Goal: Task Accomplishment & Management: Manage account settings

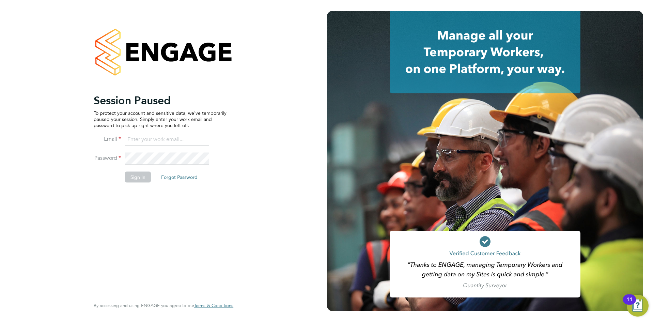
click at [139, 138] on input at bounding box center [167, 139] width 84 height 12
type input "daniel.tisseyre@randstad.co.uk"
click at [134, 178] on button "Sign In" at bounding box center [138, 176] width 26 height 11
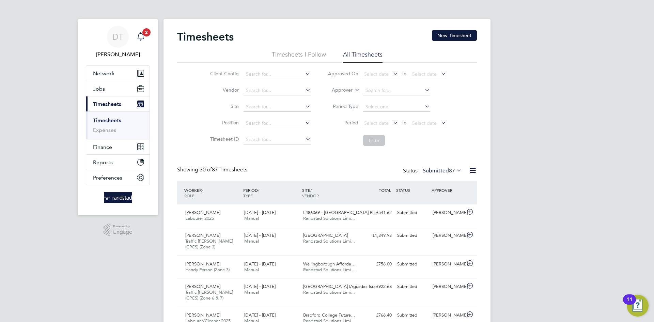
click at [143, 36] on icon "Main navigation" at bounding box center [141, 36] width 8 height 8
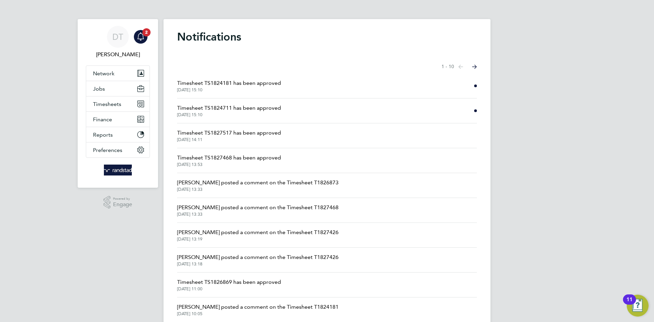
click at [227, 112] on span "23 Sep 2025, 15:10" at bounding box center [229, 114] width 104 height 5
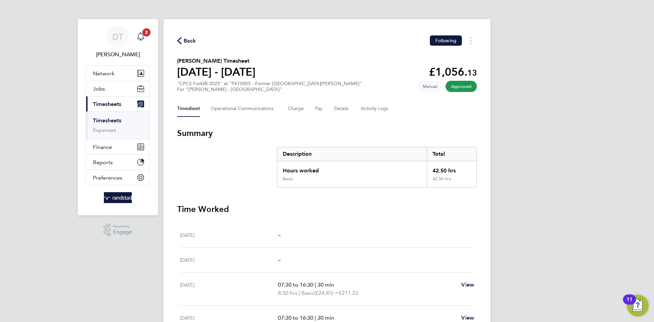
click at [142, 35] on icon "Main navigation" at bounding box center [141, 36] width 8 height 8
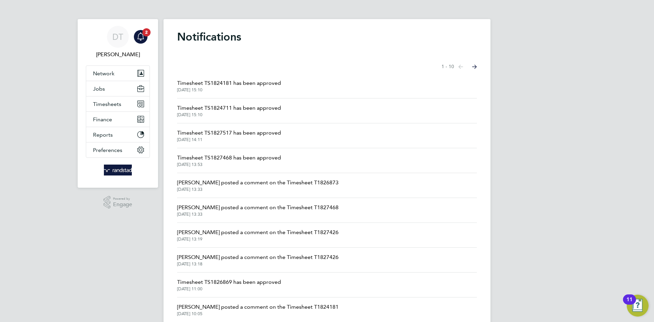
click at [216, 81] on span "Timesheet TS1824181 has been approved" at bounding box center [229, 83] width 104 height 8
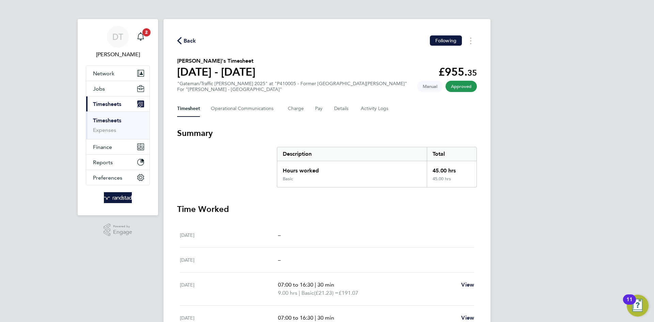
click at [187, 39] on span "Back" at bounding box center [190, 41] width 13 height 8
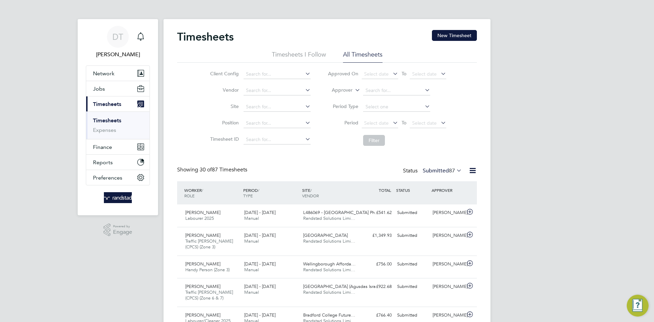
click at [150, 33] on app-nav-sections-wrapper "DT Daniel Tisseyre Notifications Applications: Network Team Members Businesses …" at bounding box center [118, 117] width 80 height 196
click at [144, 34] on icon "Main navigation" at bounding box center [141, 36] width 8 height 8
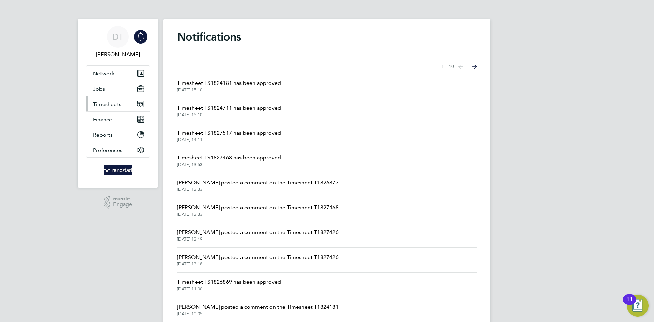
click at [117, 104] on span "Timesheets" at bounding box center [107, 104] width 28 height 6
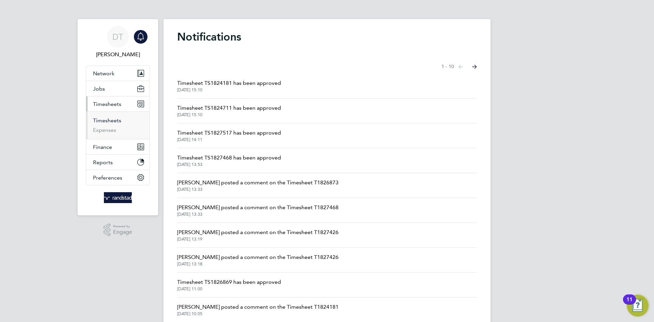
drag, startPoint x: 108, startPoint y: 120, endPoint x: 490, endPoint y: 58, distance: 387.8
click at [108, 121] on link "Timesheets" at bounding box center [107, 120] width 28 height 6
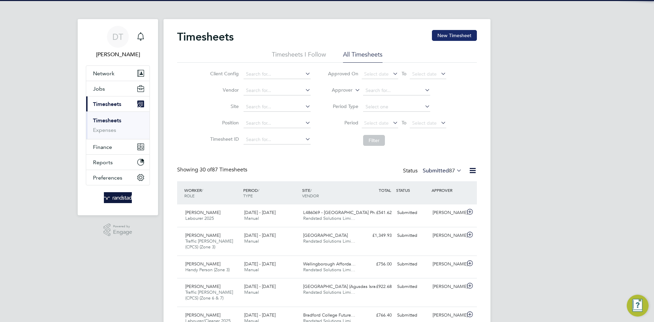
click at [463, 34] on button "New Timesheet" at bounding box center [454, 35] width 45 height 11
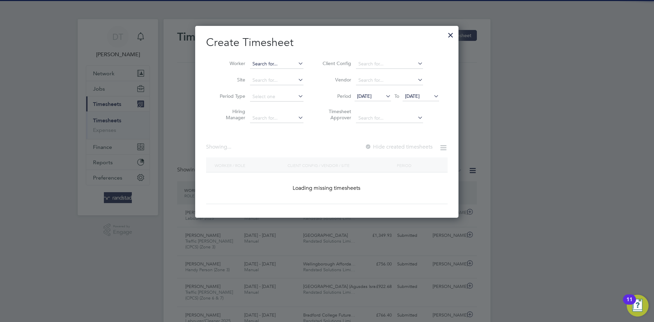
click at [265, 61] on input at bounding box center [276, 64] width 53 height 10
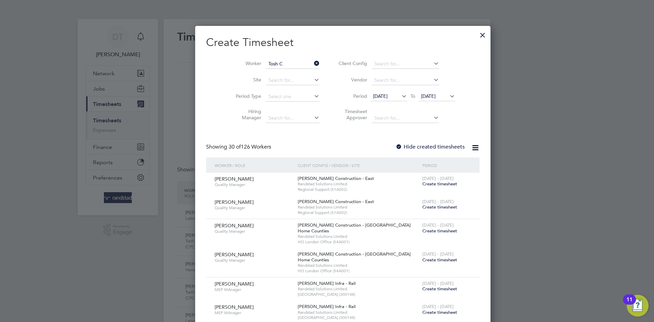
click at [279, 72] on li "Tosh C ockwell-Walsh" at bounding box center [279, 72] width 59 height 9
type input "[PERSON_NAME]"
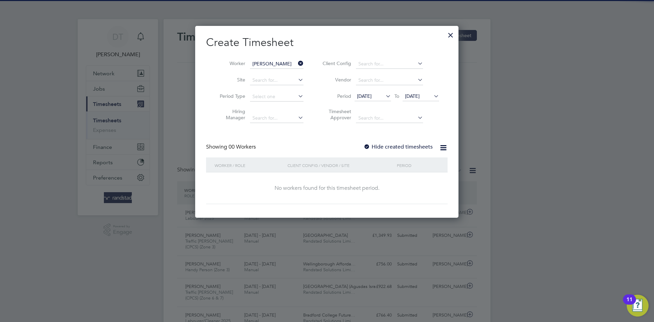
click at [391, 141] on div "Create Timesheet Worker Tosh Cockwell-Walsh Site Period Type Hiring Manager Cli…" at bounding box center [326, 119] width 241 height 169
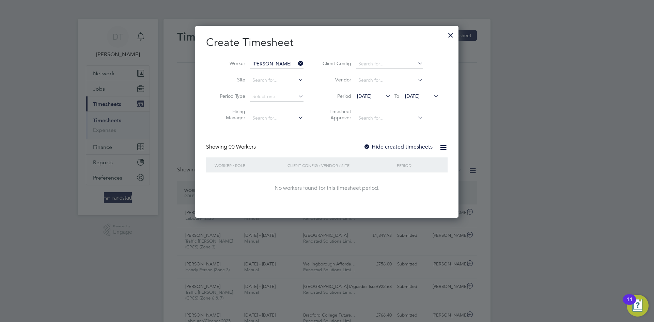
click at [390, 148] on label "Hide created timesheets" at bounding box center [397, 146] width 69 height 7
click at [417, 96] on span "[DATE]" at bounding box center [412, 96] width 15 height 6
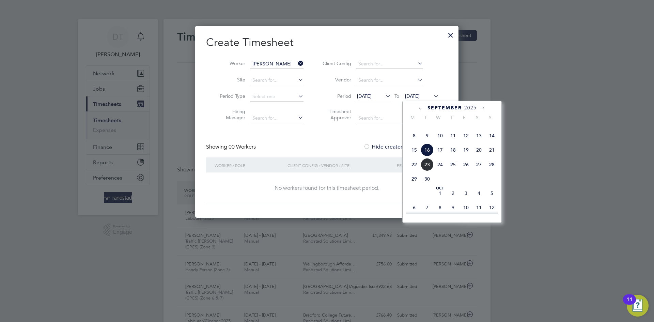
click at [423, 171] on span "23" at bounding box center [426, 164] width 13 height 13
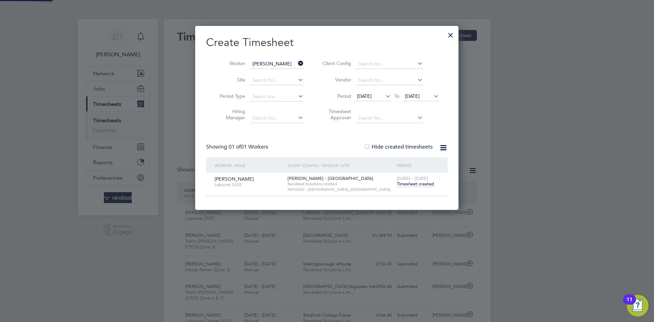
click at [410, 185] on span "Timesheet created" at bounding box center [415, 184] width 37 height 6
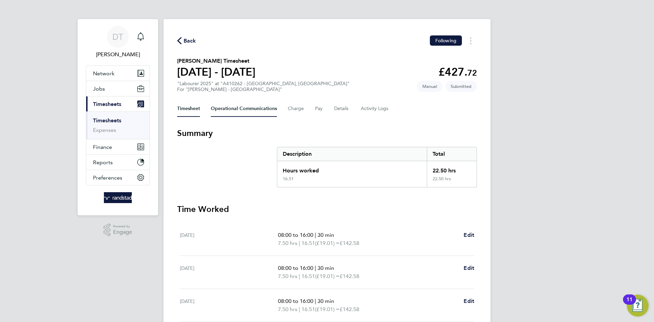
click at [228, 110] on Communications-tab "Operational Communications" at bounding box center [244, 108] width 66 height 16
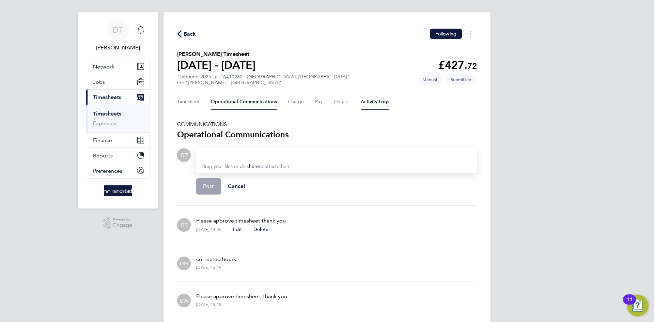
click at [378, 101] on Logs-tab "Activity Logs" at bounding box center [375, 102] width 29 height 16
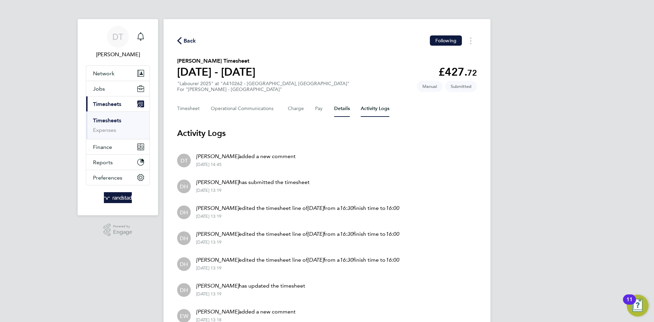
click at [338, 102] on div "Back Following Tosh Cockwell-Walsh's Timesheet 13 - 19 Sept 2025 £427. 72 "Labo…" at bounding box center [326, 207] width 327 height 377
click at [339, 108] on button "Details" at bounding box center [342, 108] width 16 height 16
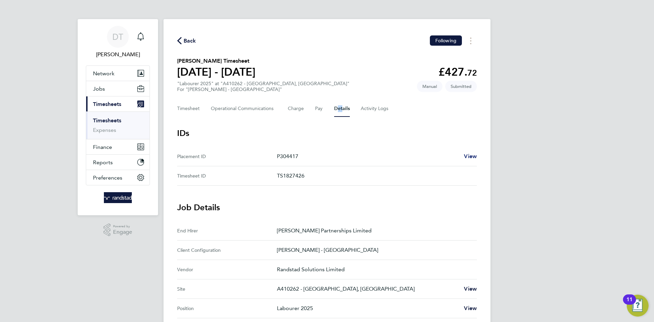
click at [473, 156] on span "View" at bounding box center [470, 156] width 13 height 6
click at [317, 110] on button "Pay" at bounding box center [319, 108] width 8 height 16
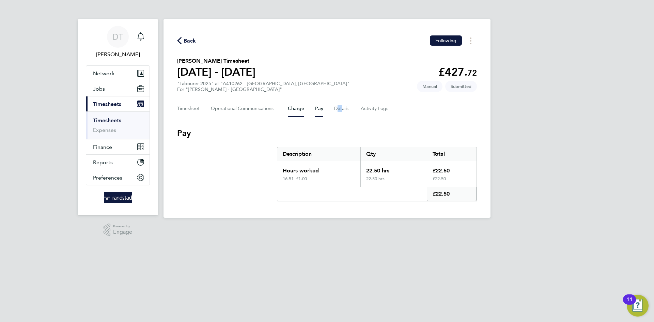
click at [295, 110] on button "Charge" at bounding box center [296, 108] width 16 height 16
click at [316, 111] on button "Pay" at bounding box center [319, 108] width 8 height 16
click at [191, 110] on button "Timesheet" at bounding box center [188, 108] width 23 height 16
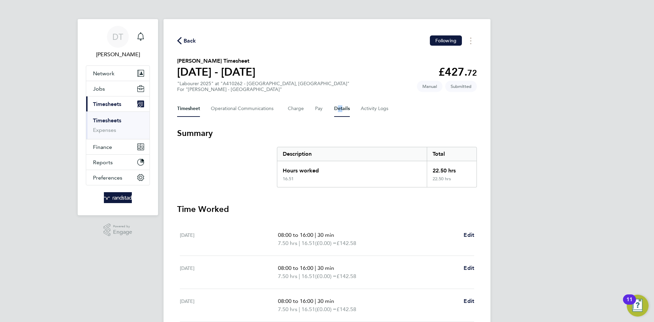
click at [342, 109] on button "Details" at bounding box center [342, 108] width 16 height 16
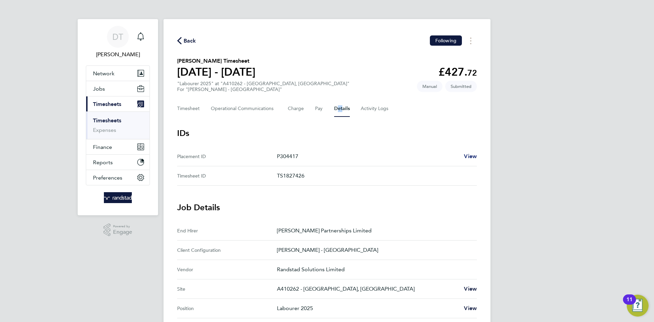
click at [470, 158] on span "View" at bounding box center [470, 156] width 13 height 6
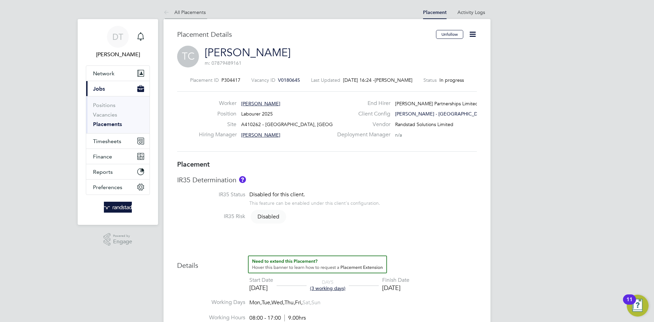
click at [182, 7] on li "All Placements" at bounding box center [184, 12] width 42 height 14
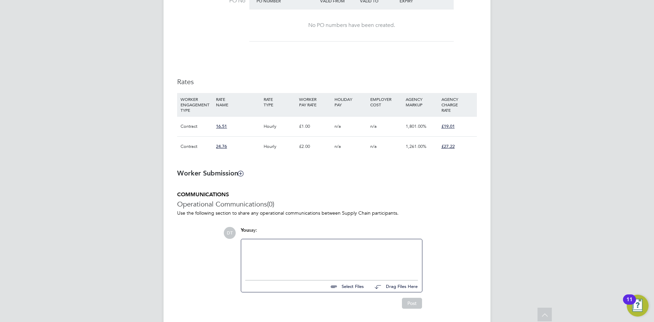
scroll to position [19, 0]
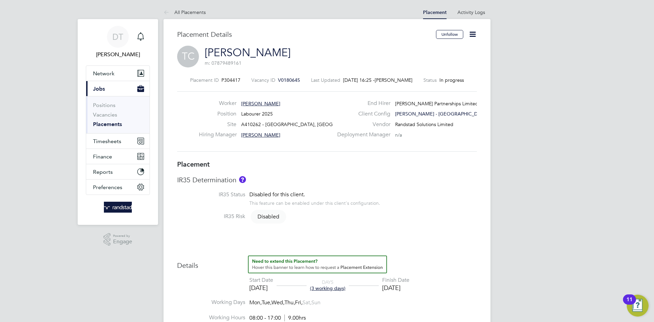
click at [476, 34] on icon at bounding box center [472, 34] width 9 height 9
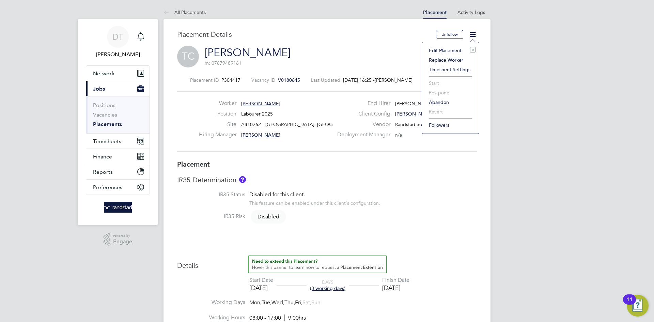
click at [435, 47] on li "Edit Placement e" at bounding box center [450, 51] width 50 height 10
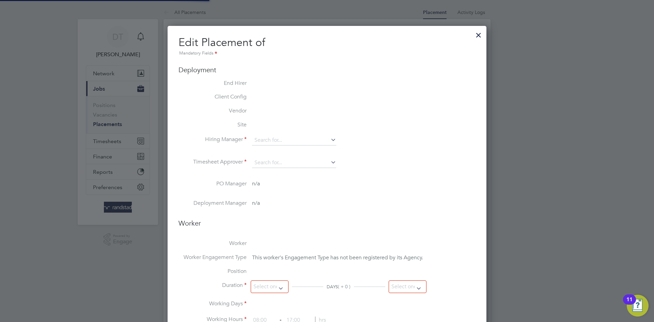
type input "[PERSON_NAME]"
type input "[DATE]"
type input "08:00"
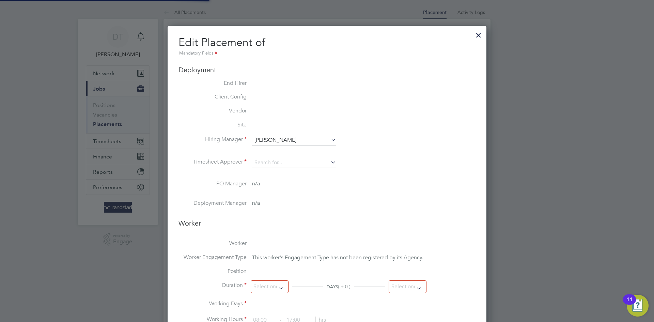
type input "17:00"
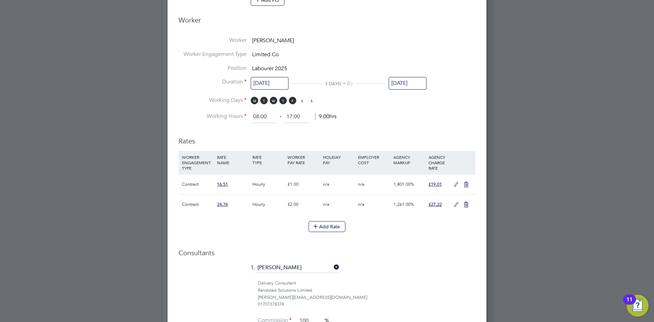
click at [456, 182] on icon at bounding box center [456, 184] width 9 height 5
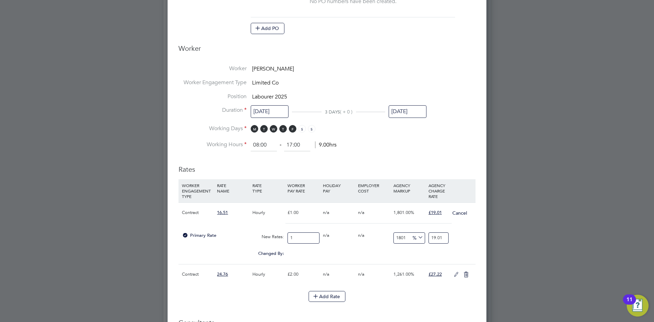
drag, startPoint x: 313, startPoint y: 234, endPoint x: 236, endPoint y: 228, distance: 76.9
click at [236, 228] on div "Contract 16.51 Hourly £1.00 n/a n/a 1,801.00% £19.01 Cancel Primary Rate New Ra…" at bounding box center [326, 233] width 297 height 62
click at [458, 211] on button "Cancel" at bounding box center [459, 212] width 15 height 7
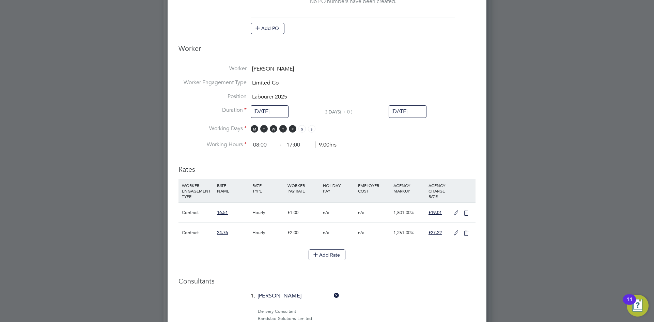
click at [464, 213] on icon at bounding box center [466, 212] width 9 height 5
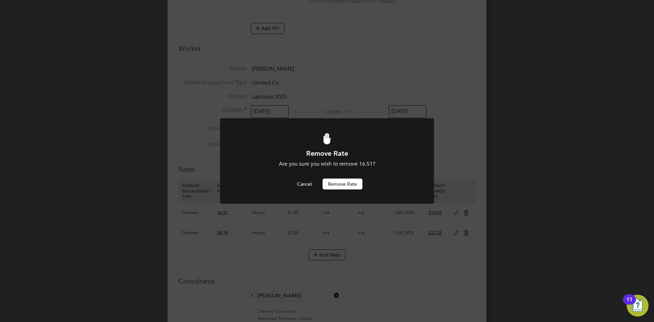
click at [342, 186] on button "Remove rate" at bounding box center [342, 183] width 40 height 11
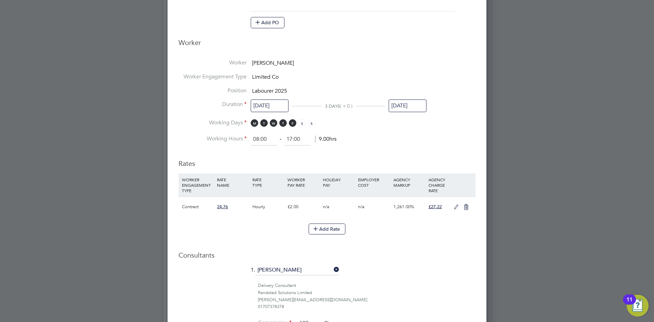
click at [469, 207] on icon at bounding box center [466, 206] width 9 height 5
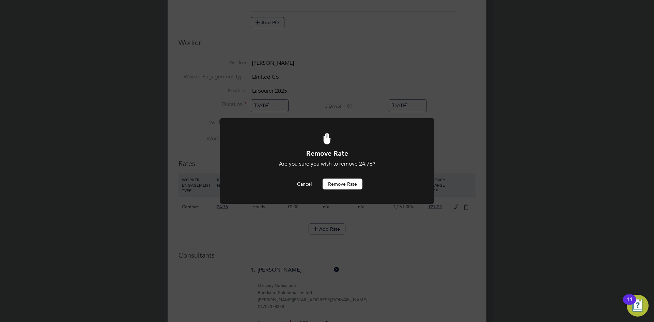
click at [335, 179] on button "Remove rate" at bounding box center [342, 183] width 40 height 11
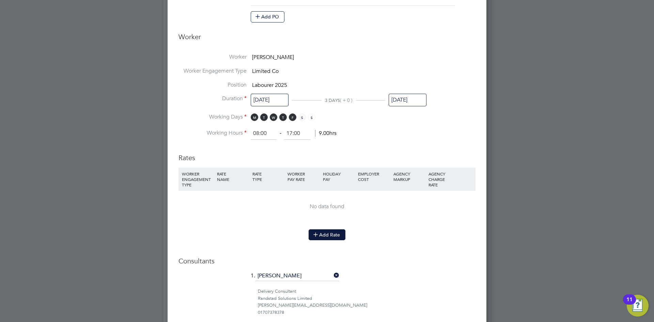
click at [318, 237] on icon at bounding box center [315, 234] width 5 height 5
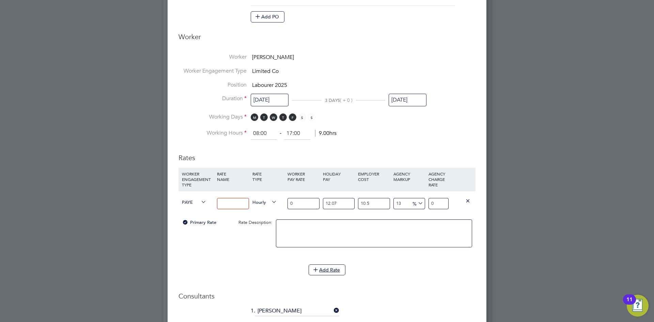
click at [231, 204] on input at bounding box center [233, 203] width 32 height 11
type input "Normal Rate"
drag, startPoint x: 308, startPoint y: 205, endPoint x: 238, endPoint y: 193, distance: 70.9
click at [272, 197] on div "PAYE Normal Rate Hourly 0 12.07 n/a 10.5 n/a 13 0 % 0" at bounding box center [326, 203] width 297 height 25
type input "1"
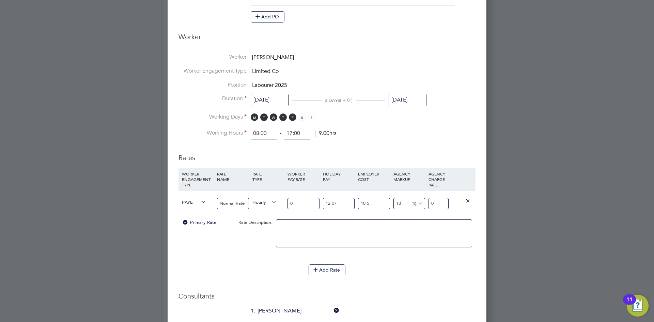
type input "1.399362055"
type input "16"
type input "22.38979288"
type input "16.5"
type input "23.0894739075"
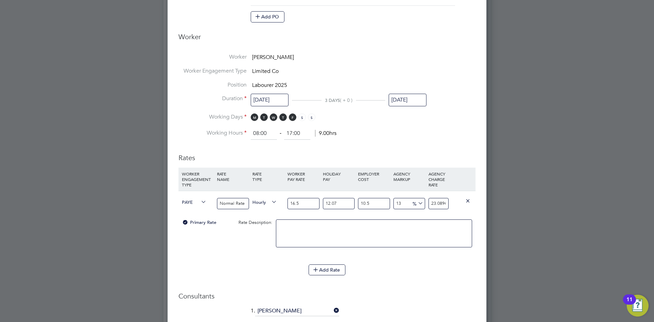
type input "16.51"
type input "23.10346752805"
type input "16.51"
click at [355, 146] on h3 "Rates" at bounding box center [326, 154] width 297 height 16
drag, startPoint x: 340, startPoint y: 202, endPoint x: 300, endPoint y: 200, distance: 40.3
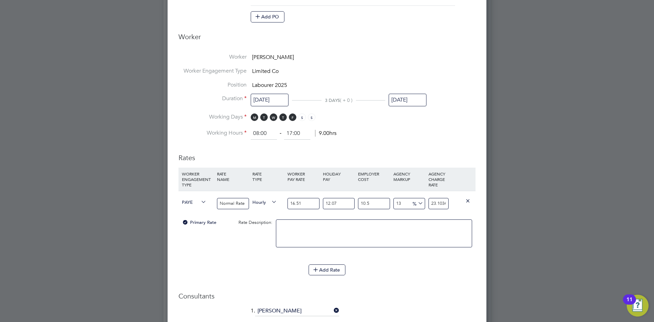
click at [297, 201] on div "PAYE Normal Rate Hourly 16.51 12.07 n/a 10.5 n/a 13 2.65792104305 % 23.10346752…" at bounding box center [326, 203] width 297 height 25
type input "0"
type input "20.6152115"
click at [345, 154] on h3 "Rates" at bounding box center [326, 154] width 297 height 16
drag, startPoint x: 377, startPoint y: 203, endPoint x: 349, endPoint y: 185, distance: 33.3
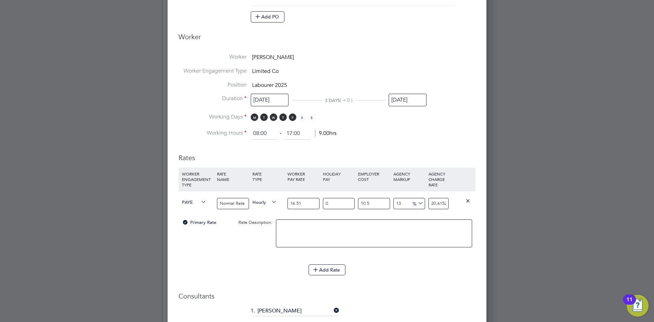
click at [349, 191] on div "PAYE Normal Rate Hourly 16.51 0 n/a 10.5 n/a 13 2.3716615 % 20.6152115" at bounding box center [326, 203] width 297 height 25
type input "0"
type input "18.6563"
click at [370, 155] on h3 "Rates" at bounding box center [326, 154] width 297 height 16
click at [377, 204] on input "0" at bounding box center [374, 203] width 32 height 11
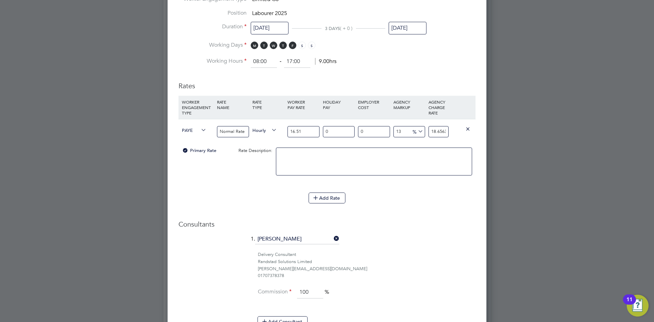
click at [467, 129] on icon at bounding box center [467, 128] width 5 height 5
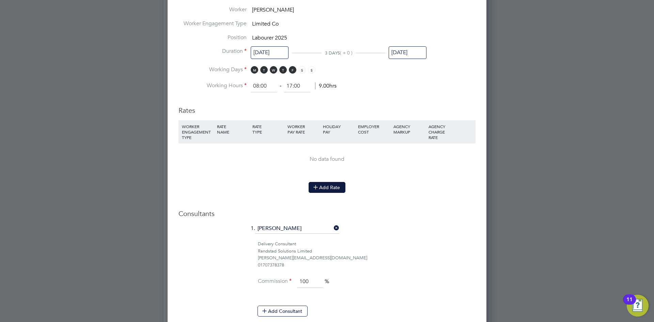
click at [325, 186] on button "Add Rate" at bounding box center [326, 187] width 37 height 11
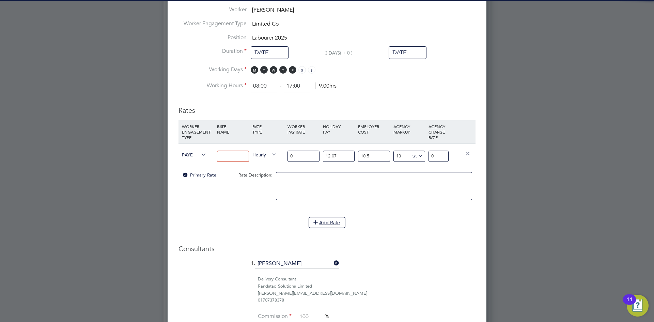
click at [228, 159] on input at bounding box center [233, 155] width 32 height 11
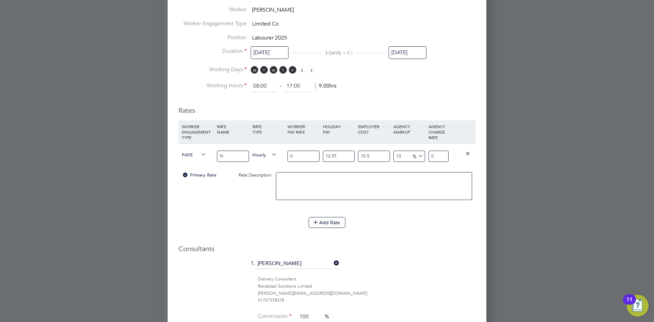
type input "Normal Rate"
drag, startPoint x: 301, startPoint y: 156, endPoint x: 256, endPoint y: 151, distance: 45.2
click at [256, 151] on div "PAYE Normal Rate Hourly 0 12.07 n/a 10.5 n/a 13 0 % 0" at bounding box center [326, 155] width 297 height 25
type input "1"
type input "1.399362055"
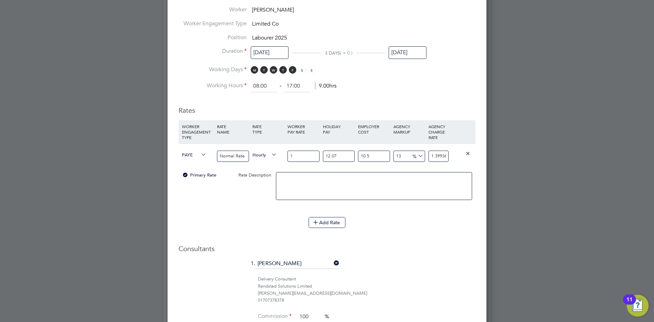
type input "16"
type input "22.38979288"
type input "16.5"
type input "23.0894739075"
type input "16.51"
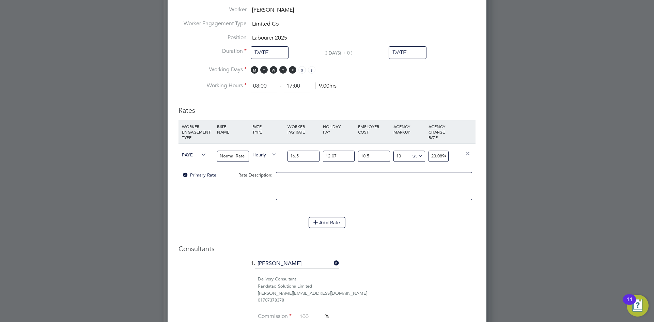
type input "23.10346752805"
type input "16.51"
type input "0"
type input "20.6152115"
click at [341, 108] on h3 "Rates" at bounding box center [326, 107] width 297 height 16
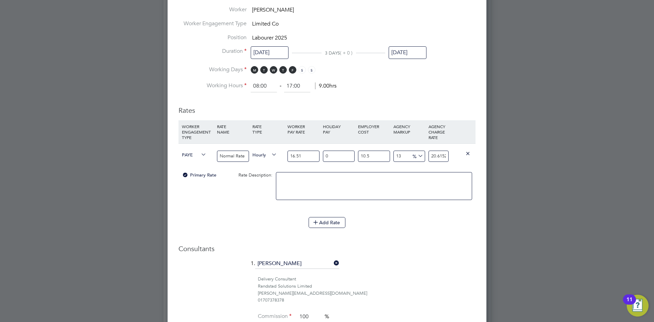
click at [401, 158] on input "13" at bounding box center [409, 155] width 32 height 11
drag, startPoint x: 399, startPoint y: 154, endPoint x: 392, endPoint y: 135, distance: 20.2
click at [392, 139] on div "WORKER ENGAGEMENT TYPE RATE NAME RATE TYPE WORKER PAY RATE HOLIDAY PAY EMPLOYER…" at bounding box center [326, 165] width 297 height 90
drag, startPoint x: 431, startPoint y: 155, endPoint x: 465, endPoint y: 160, distance: 34.1
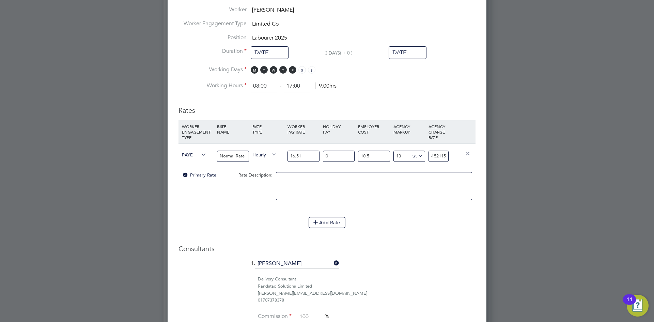
click at [465, 160] on div "PAYE Normal Rate Hourly 16.51 0 n/a 10.5 n/a 13 2.3716615 % 20.6152115" at bounding box center [326, 155] width 297 height 25
type input "-89.03722137412949"
type input "2"
type input "9.62778625870513"
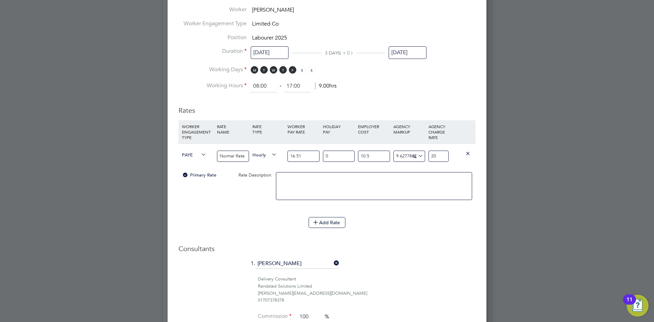
type input "20.0"
type input "9.682600151834484"
type input "20.01"
click at [393, 96] on ng-form "Deployment End Hirer Lovell Partnerships Limited Client Config Lovell - East An…" at bounding box center [326, 90] width 297 height 752
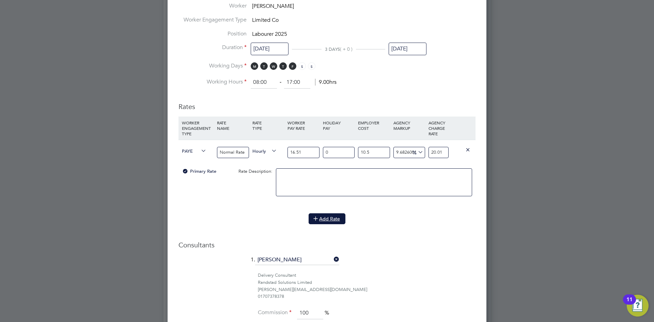
click at [329, 218] on button "Add Rate" at bounding box center [326, 218] width 37 height 11
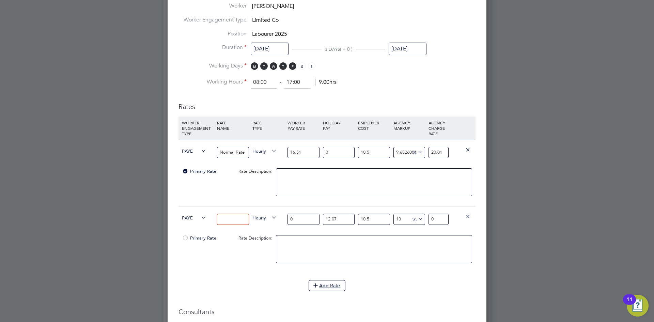
click at [236, 215] on input at bounding box center [233, 218] width 32 height 11
type input "Overtime Rate"
drag, startPoint x: 303, startPoint y: 218, endPoint x: 265, endPoint y: 213, distance: 38.2
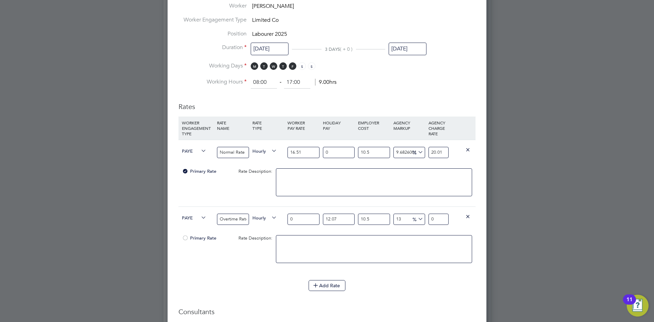
click at [265, 213] on div "PAYE Overtime Rate Hourly 0 12.07 n/a 10.5 n/a 13 0 % 0" at bounding box center [326, 218] width 297 height 25
type input "2"
type input "2.79872411"
type input "24"
type input "33.58468932"
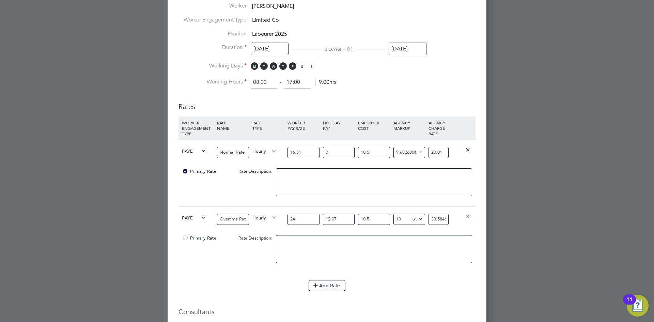
type input "24.8"
type input "34.704178964"
type input "24"
type input "33.58468932"
type input "24.7"
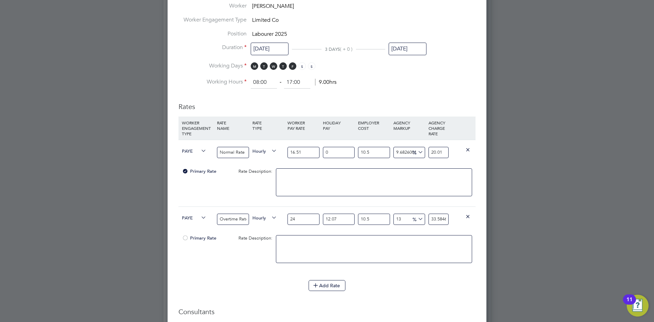
type input "34.5642427585"
type input "24.756"
type input "34.64260703358"
type input "24.75"
type input "34.63421086125"
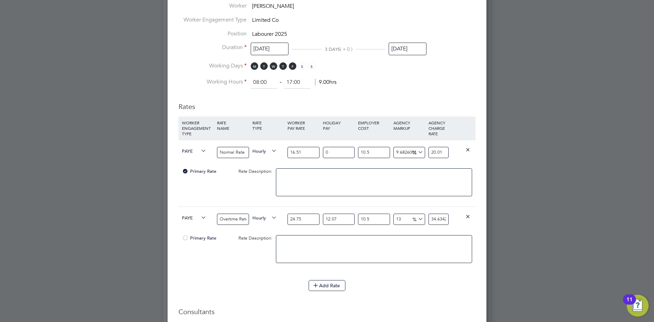
type input "24.7"
type input "34.5642427585"
type input "24.76"
type input "34.6482044818"
type input "24.76"
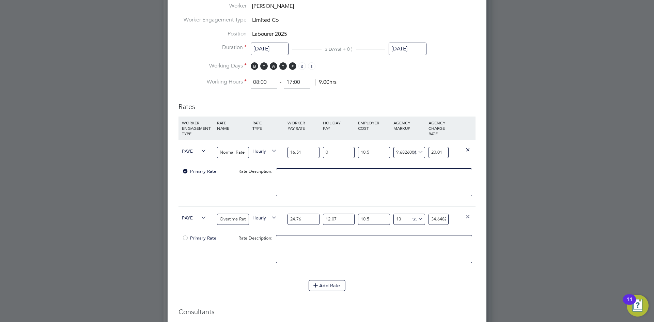
drag, startPoint x: 345, startPoint y: 216, endPoint x: 301, endPoint y: 203, distance: 45.5
click at [301, 203] on div "WORKER ENGAGEMENT TYPE RATE NAME RATE TYPE WORKER PAY RATE HOLIDAY PAY EMPLOYER…" at bounding box center [326, 194] width 297 height 157
type input "0"
type input "30.916574"
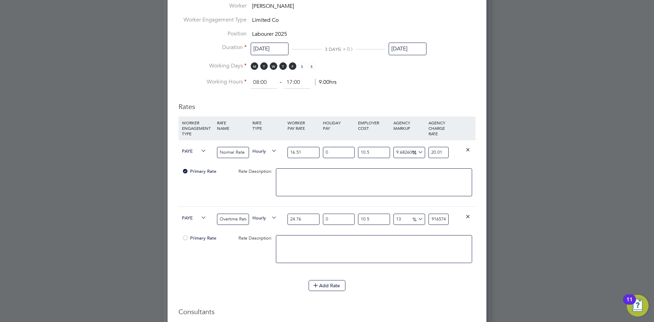
drag, startPoint x: 430, startPoint y: 220, endPoint x: 513, endPoint y: 222, distance: 83.5
click at [490, 222] on div "All Placements Placement Activity Logs Placement Activity Logs All Placements P…" at bounding box center [326, 5] width 327 height 710
type input "-92.69000504389652"
type input "2"
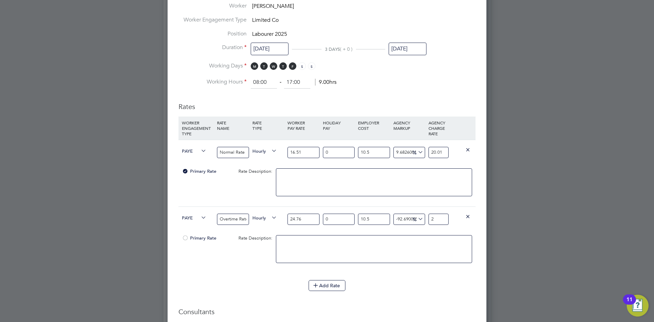
type input "-1.315068092603016"
type input "27"
type input "-0.5840685969926681"
type input "27.2"
type input "-0.5109686474316333"
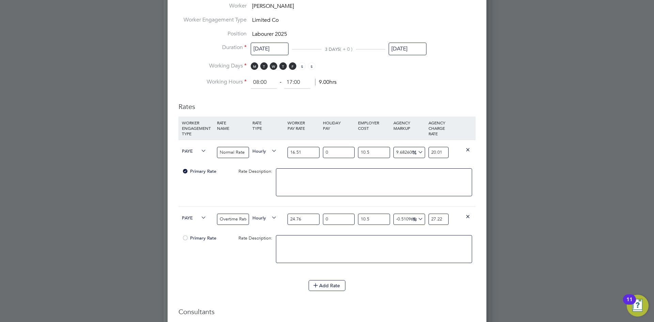
type input "27.22"
click at [455, 219] on div at bounding box center [461, 216] width 23 height 19
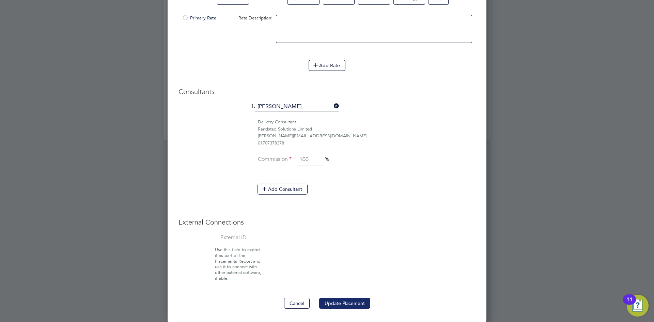
click at [350, 302] on button "Update Placement" at bounding box center [344, 303] width 51 height 11
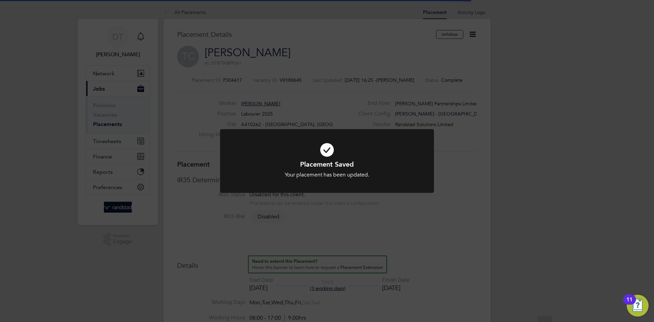
scroll to position [3, 3]
click at [242, 45] on div "Placement Saved Your placement has been updated. Cancel Okay" at bounding box center [327, 161] width 654 height 322
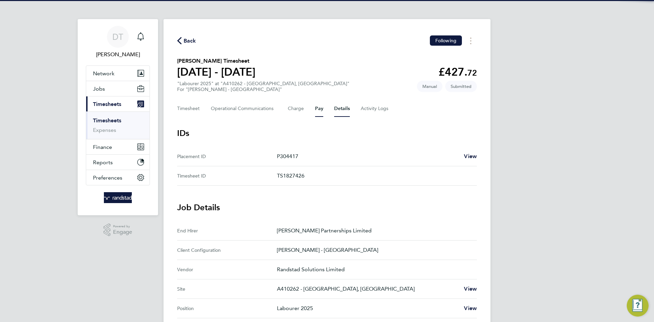
click at [316, 110] on button "Pay" at bounding box center [319, 108] width 8 height 16
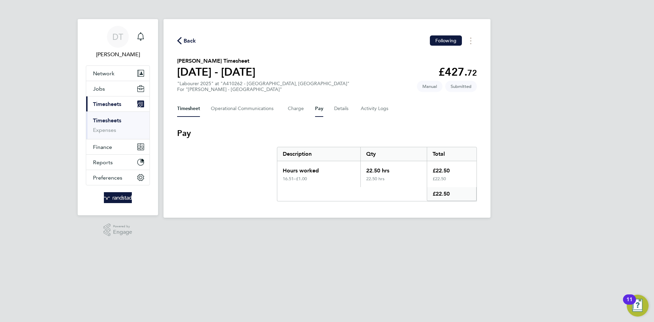
click at [179, 105] on button "Timesheet" at bounding box center [188, 108] width 23 height 16
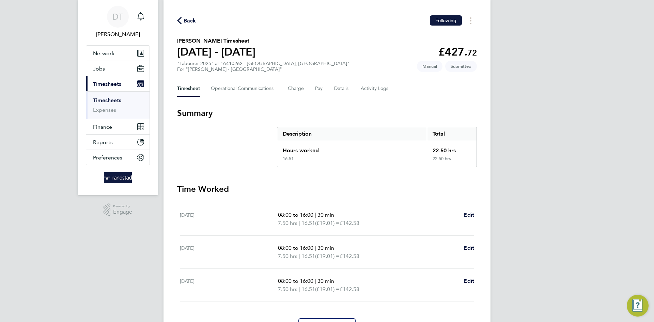
scroll to position [60, 0]
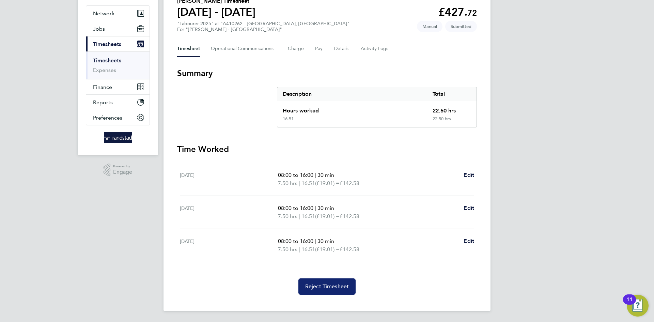
click at [318, 281] on button "Reject Timesheet" at bounding box center [327, 286] width 58 height 16
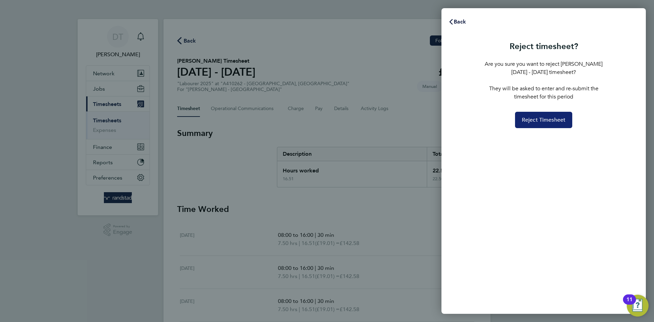
click at [569, 126] on button "Reject Timesheet" at bounding box center [544, 120] width 58 height 16
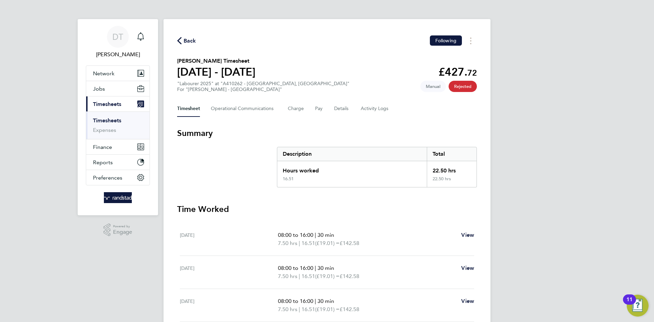
click at [195, 39] on span "Back" at bounding box center [190, 41] width 13 height 8
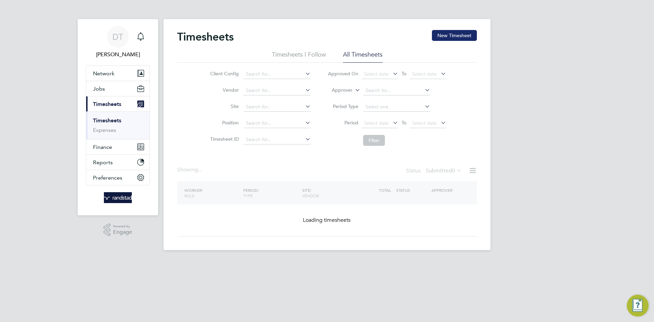
click at [456, 35] on button "New Timesheet" at bounding box center [454, 35] width 45 height 11
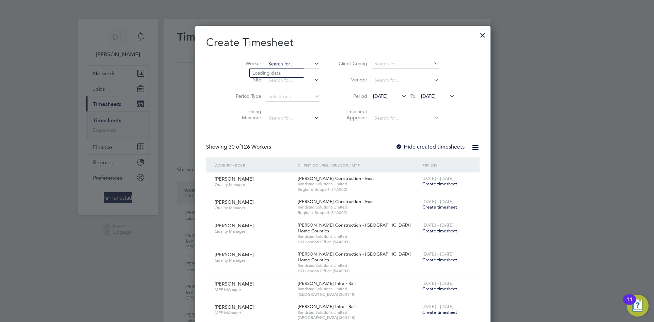
click at [275, 62] on input at bounding box center [292, 64] width 53 height 10
click at [256, 81] on b "Tosh" at bounding box center [257, 82] width 10 height 6
type input "[PERSON_NAME]"
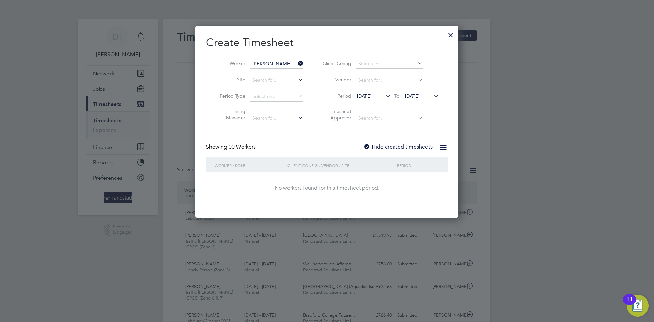
click at [377, 145] on label "Hide created timesheets" at bounding box center [397, 146] width 69 height 7
click at [419, 94] on span "[DATE]" at bounding box center [412, 96] width 15 height 6
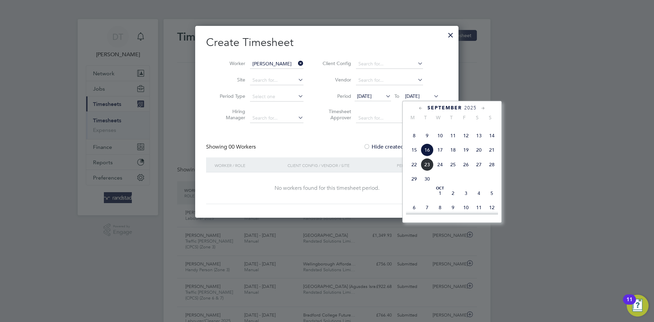
click at [425, 171] on span "23" at bounding box center [426, 164] width 13 height 13
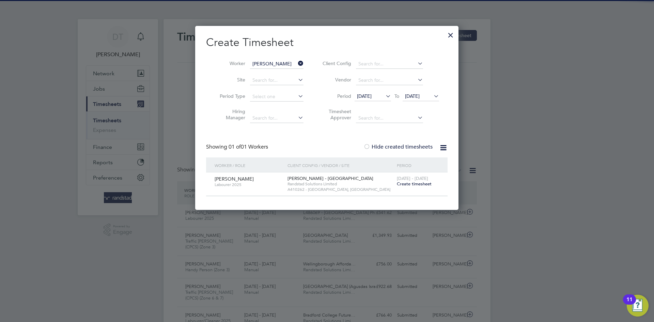
click at [409, 188] on div "[DATE] - [DATE] Create timesheet" at bounding box center [418, 181] width 46 height 18
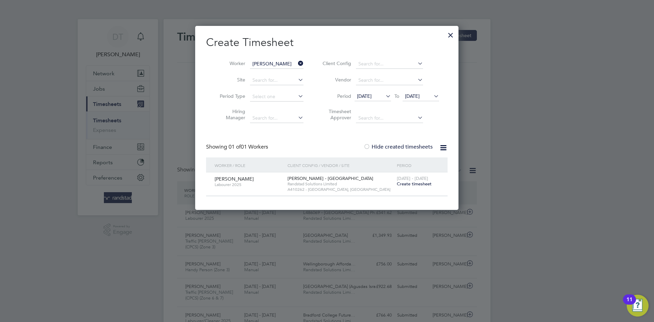
click at [408, 184] on span "Create timesheet" at bounding box center [414, 184] width 35 height 6
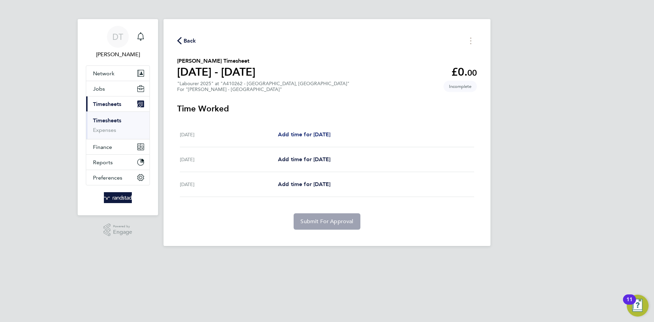
click at [324, 132] on span "Add time for [DATE]" at bounding box center [304, 134] width 52 height 6
select select "60"
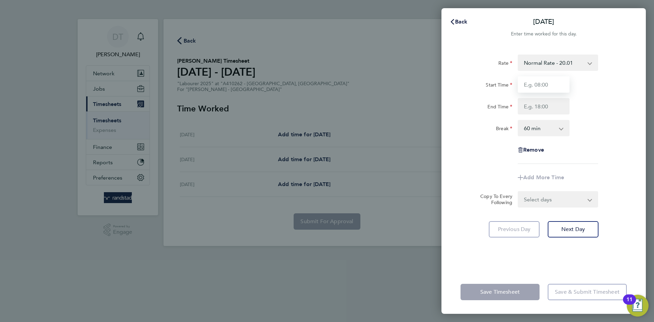
click at [543, 83] on input "Start Time" at bounding box center [544, 84] width 52 height 16
drag, startPoint x: 508, startPoint y: 74, endPoint x: 497, endPoint y: 61, distance: 17.0
click at [495, 62] on div "Rate Normal Rate - 20.01 Overtime Rate - 27.22 Start Time 07:30 End Time Break …" at bounding box center [543, 108] width 166 height 109
type input "08:00"
type input "16:00"
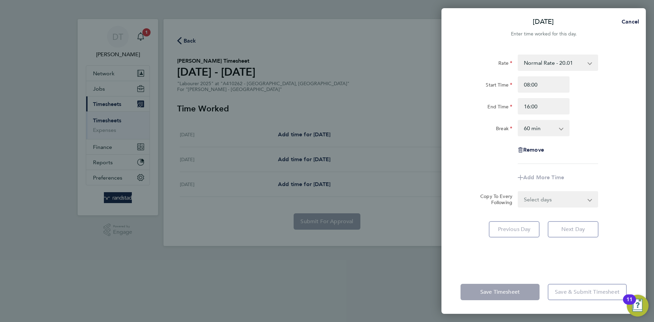
click at [536, 127] on select "0 min 15 min 30 min 45 min 60 min 75 min 90 min" at bounding box center [539, 128] width 42 height 15
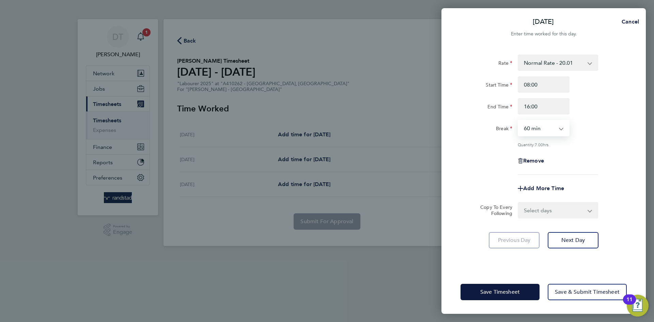
select select "30"
click at [518, 121] on select "0 min 15 min 30 min 45 min 60 min 75 min 90 min" at bounding box center [539, 128] width 42 height 15
click at [454, 178] on div "Rate Normal Rate - 20.01 Overtime Rate - 27.22 Start Time 08:00 End Time 16:00 …" at bounding box center [543, 158] width 204 height 224
click at [548, 208] on select "Select days Day [DATE] [DATE]" at bounding box center [553, 210] width 71 height 15
select select "DAY"
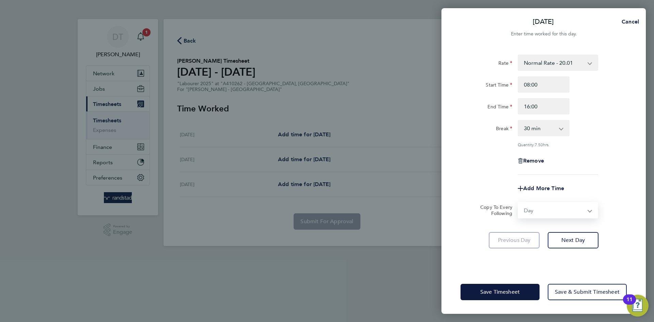
click at [518, 203] on select "Select days Day [DATE] [DATE]" at bounding box center [553, 210] width 71 height 15
select select "[DATE]"
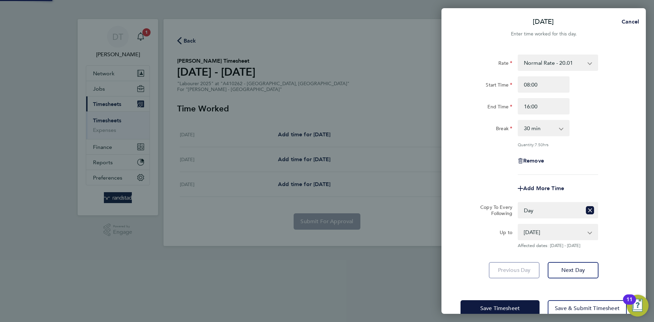
click at [466, 228] on div "Up to" at bounding box center [486, 231] width 52 height 14
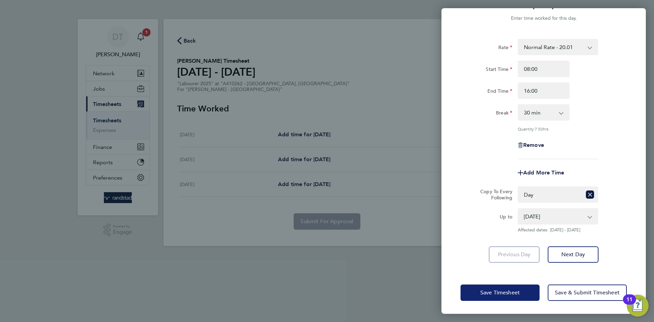
click at [489, 290] on span "Save Timesheet" at bounding box center [499, 292] width 39 height 7
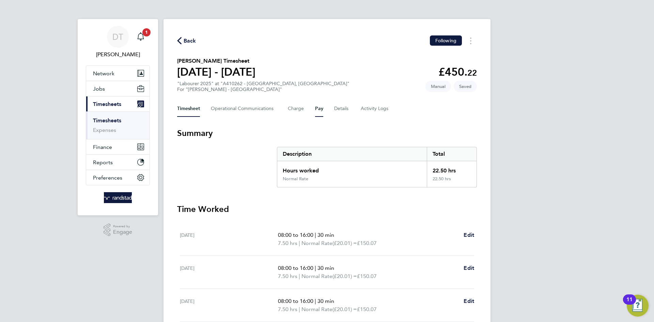
click at [315, 108] on button "Pay" at bounding box center [319, 108] width 8 height 16
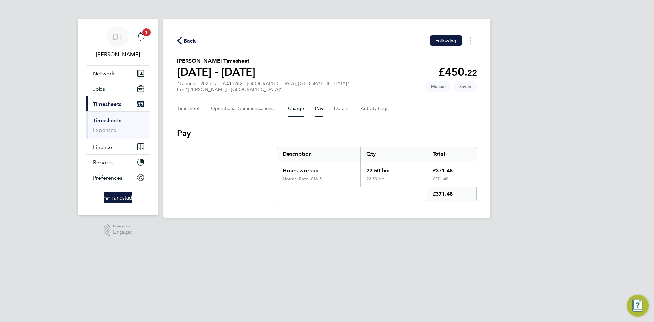
click at [297, 107] on button "Charge" at bounding box center [296, 108] width 16 height 16
click at [188, 106] on button "Timesheet" at bounding box center [188, 108] width 23 height 16
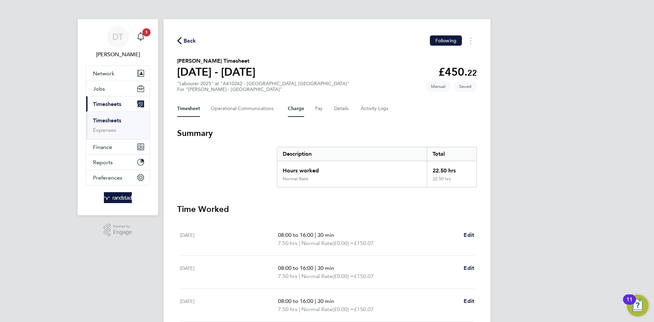
click at [289, 106] on button "Charge" at bounding box center [296, 108] width 16 height 16
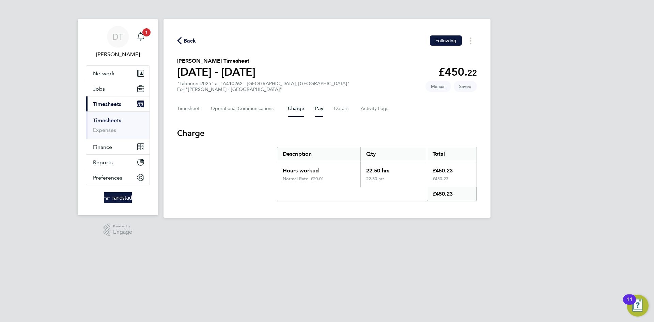
click at [316, 109] on button "Pay" at bounding box center [319, 108] width 8 height 16
click at [295, 106] on button "Charge" at bounding box center [296, 108] width 16 height 16
click at [191, 102] on button "Timesheet" at bounding box center [188, 108] width 23 height 16
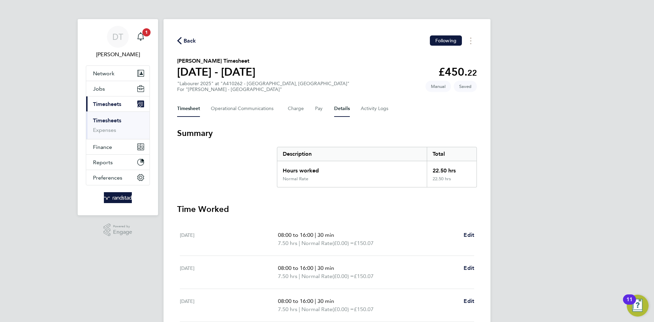
click at [340, 105] on button "Details" at bounding box center [342, 108] width 16 height 16
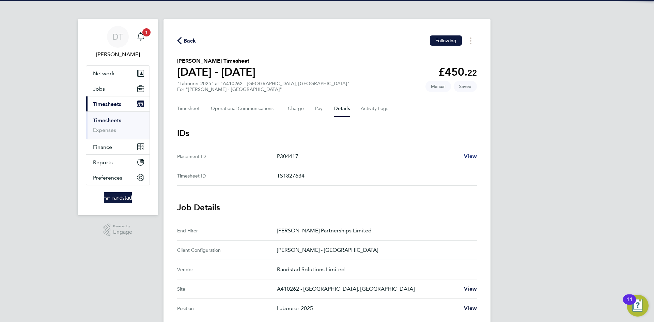
click at [473, 158] on span "View" at bounding box center [470, 156] width 13 height 6
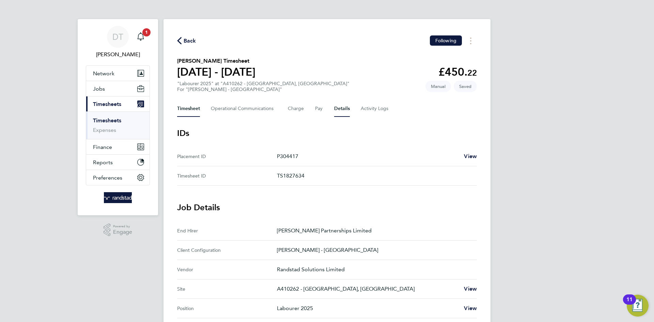
click at [185, 109] on button "Timesheet" at bounding box center [188, 108] width 23 height 16
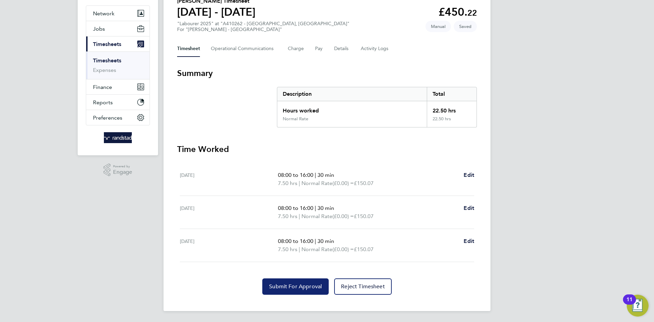
click at [297, 284] on span "Submit For Approval" at bounding box center [295, 286] width 53 height 7
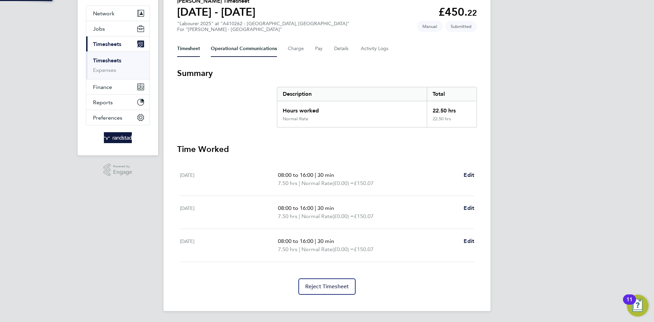
click at [218, 41] on Communications-tab "Operational Communications" at bounding box center [244, 49] width 66 height 16
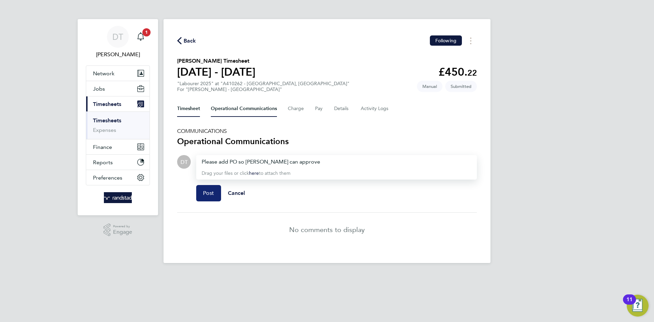
drag, startPoint x: 205, startPoint y: 192, endPoint x: 185, endPoint y: 105, distance: 89.5
click at [205, 192] on span "Post" at bounding box center [208, 193] width 11 height 7
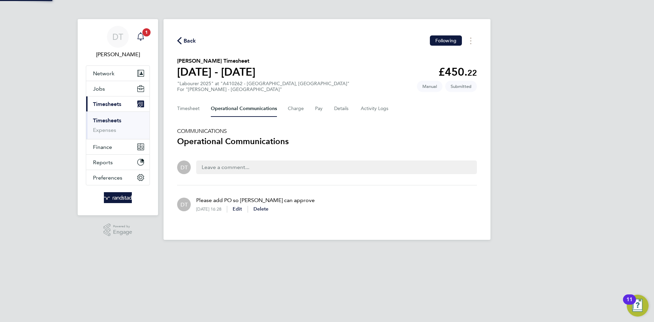
click at [146, 33] on span "1" at bounding box center [146, 32] width 8 height 8
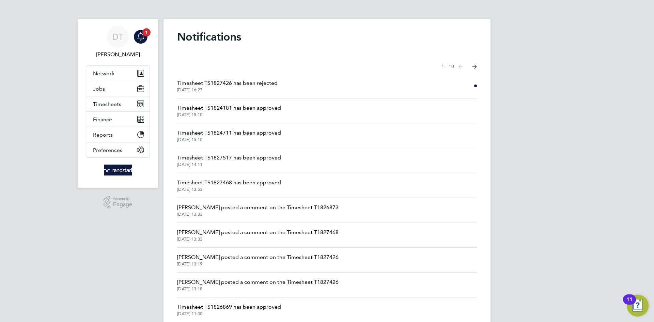
click at [206, 77] on li "Timesheet TS1827426 has been rejected [DATE] 16:27" at bounding box center [327, 86] width 300 height 25
click at [206, 80] on span "Timesheet TS1827426 has been rejected" at bounding box center [227, 83] width 100 height 8
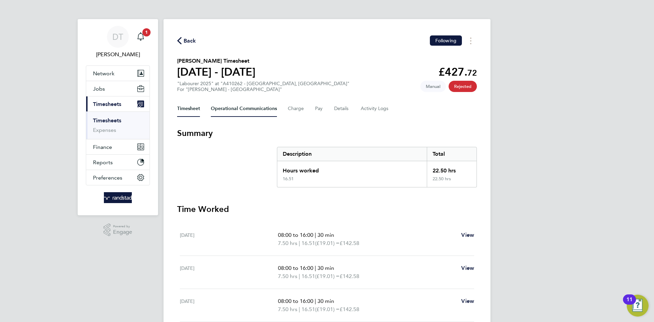
click at [228, 111] on Communications-tab "Operational Communications" at bounding box center [244, 108] width 66 height 16
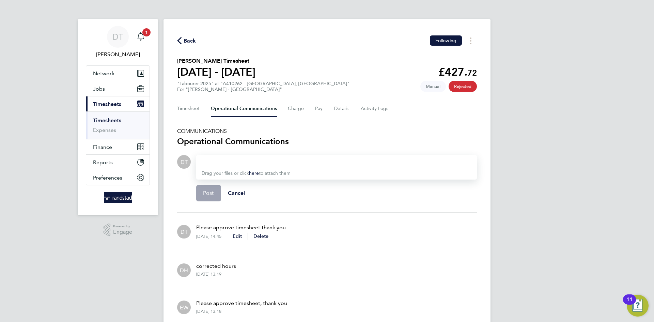
click at [192, 41] on span "Back" at bounding box center [190, 41] width 13 height 8
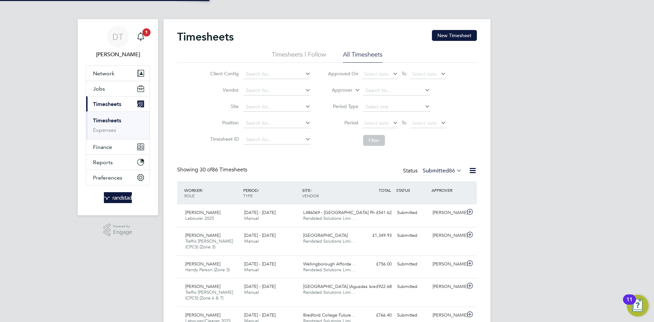
scroll to position [17, 59]
click at [148, 33] on span "1" at bounding box center [146, 32] width 8 height 8
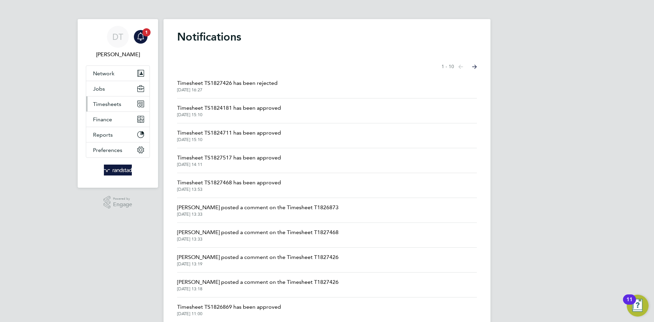
click at [118, 106] on span "Timesheets" at bounding box center [107, 104] width 28 height 6
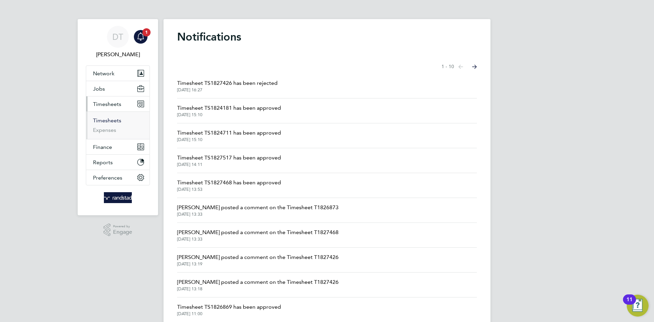
click at [100, 120] on link "Timesheets" at bounding box center [107, 120] width 28 height 6
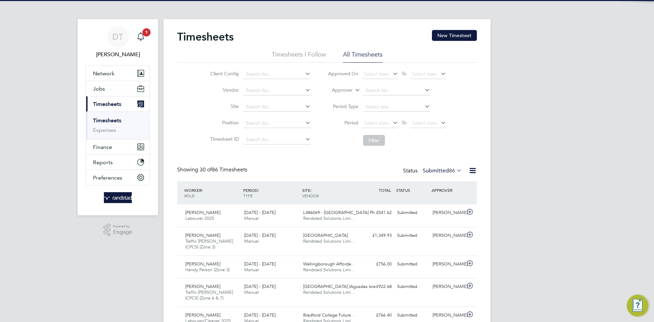
drag, startPoint x: 452, startPoint y: 37, endPoint x: 390, endPoint y: 62, distance: 66.4
click at [452, 37] on button "New Timesheet" at bounding box center [454, 35] width 45 height 11
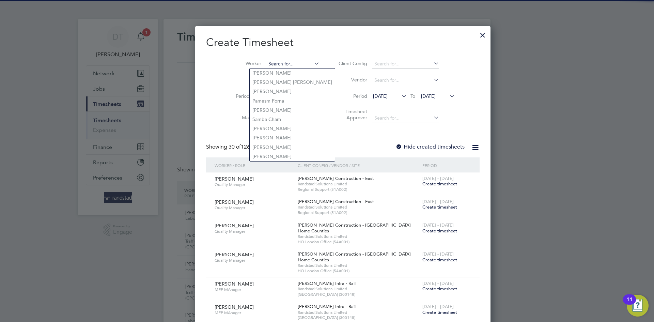
click at [266, 63] on input at bounding box center [292, 64] width 53 height 10
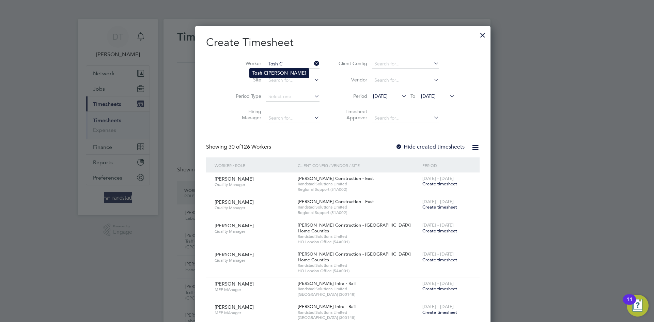
click at [258, 70] on b "Tosh" at bounding box center [257, 73] width 10 height 6
type input "[PERSON_NAME]"
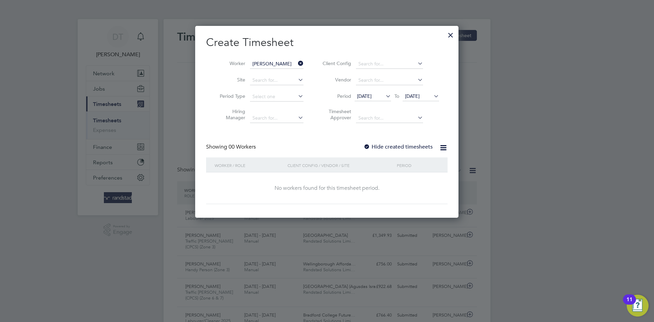
click at [382, 148] on label "Hide created timesheets" at bounding box center [397, 146] width 69 height 7
click at [414, 97] on span "[DATE]" at bounding box center [412, 96] width 15 height 6
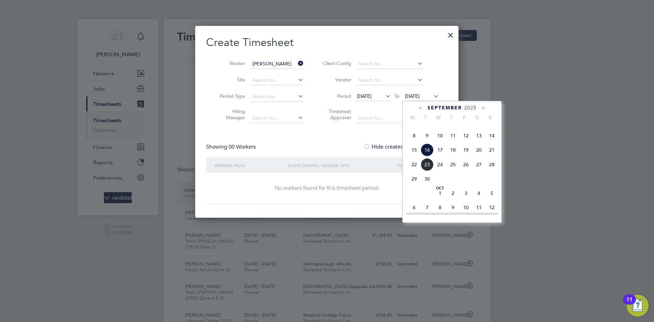
click at [429, 171] on span "23" at bounding box center [426, 164] width 13 height 13
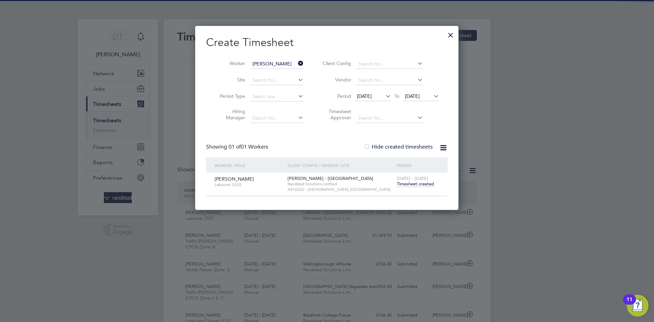
drag, startPoint x: 411, startPoint y: 182, endPoint x: 389, endPoint y: 174, distance: 23.3
click at [411, 182] on span "Timesheet created" at bounding box center [415, 184] width 37 height 6
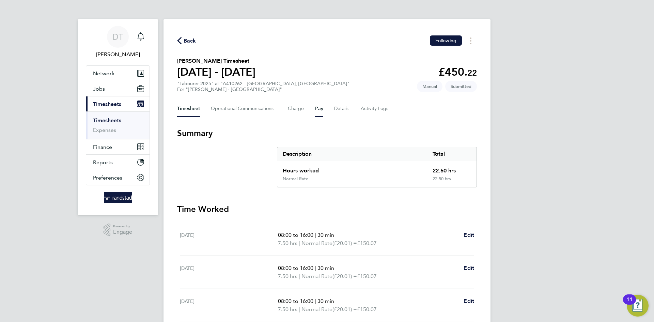
click at [315, 113] on button "Pay" at bounding box center [319, 108] width 8 height 16
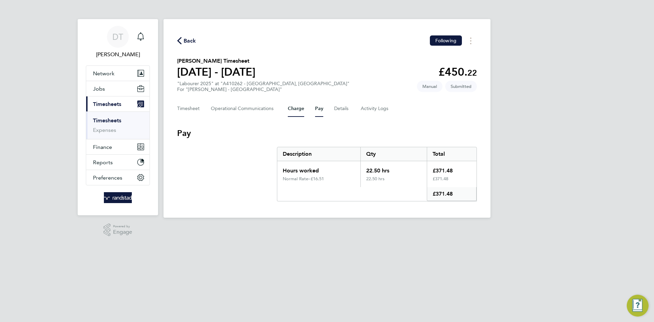
click at [299, 107] on button "Charge" at bounding box center [296, 108] width 16 height 16
click at [183, 104] on button "Timesheet" at bounding box center [188, 108] width 23 height 16
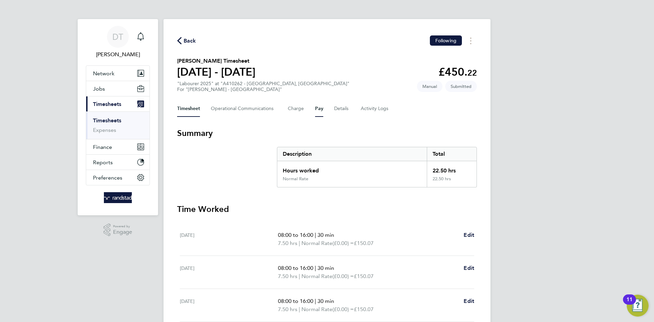
click at [319, 110] on button "Pay" at bounding box center [319, 108] width 8 height 16
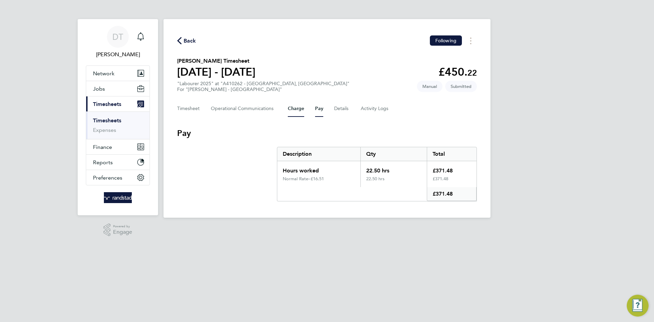
click at [296, 106] on button "Charge" at bounding box center [296, 108] width 16 height 16
click at [158, 101] on div "[PERSON_NAME] Notifications Applications: Network Team Members Businesses Sites…" at bounding box center [327, 114] width 654 height 228
click at [179, 109] on button "Timesheet" at bounding box center [188, 108] width 23 height 16
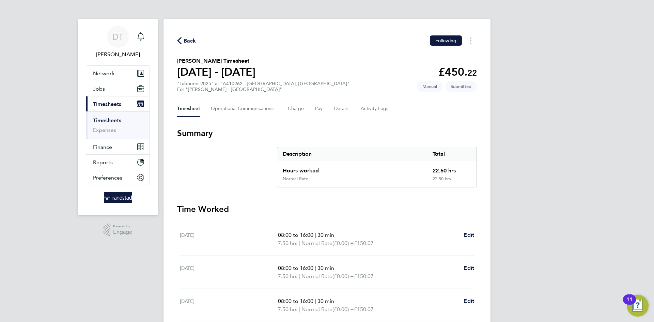
click at [189, 42] on span "Back" at bounding box center [190, 41] width 13 height 8
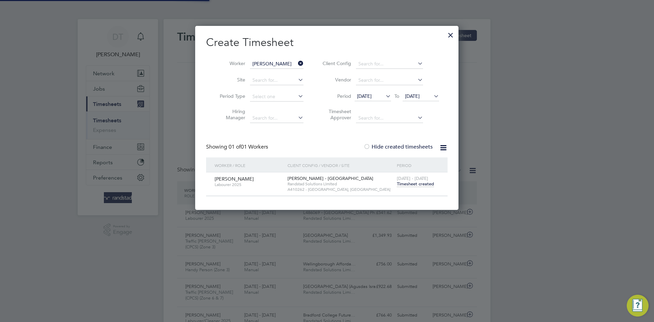
drag, startPoint x: 265, startPoint y: 58, endPoint x: 269, endPoint y: 64, distance: 7.5
click at [265, 58] on li "Worker [PERSON_NAME]" at bounding box center [259, 64] width 106 height 16
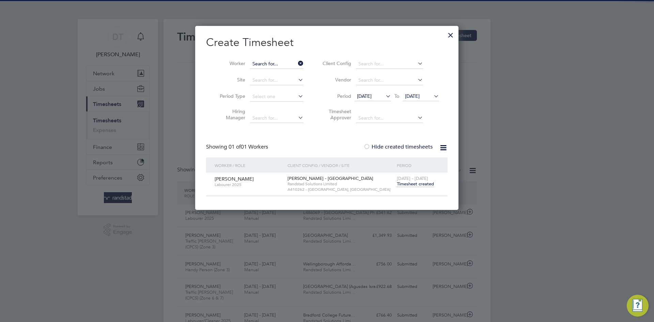
click at [269, 64] on input at bounding box center [276, 64] width 53 height 10
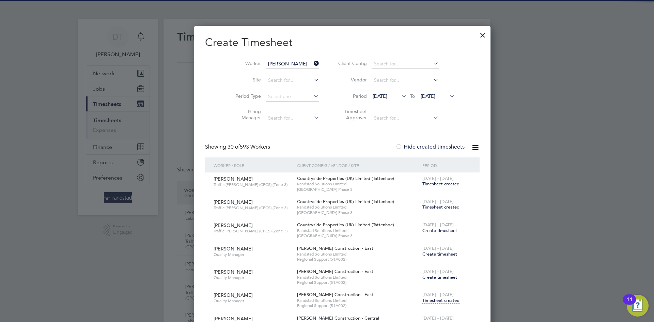
click at [269, 75] on li "Mar i us Ilicea" at bounding box center [277, 72] width 54 height 9
type input "[PERSON_NAME]"
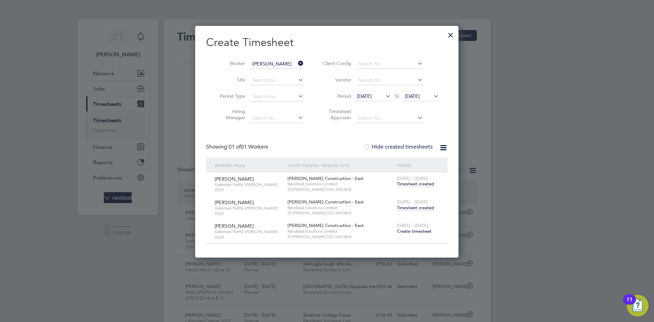
click at [405, 206] on span "Timesheet created" at bounding box center [415, 208] width 37 height 6
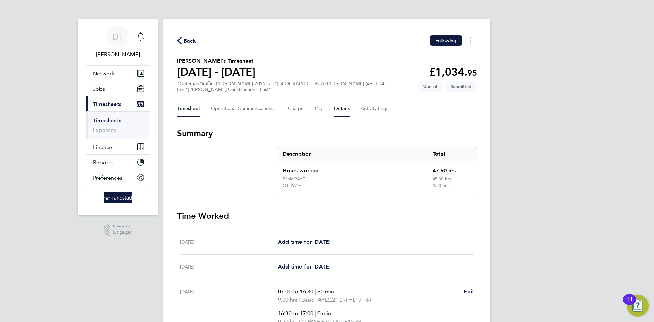
click at [340, 108] on button "Details" at bounding box center [342, 108] width 16 height 16
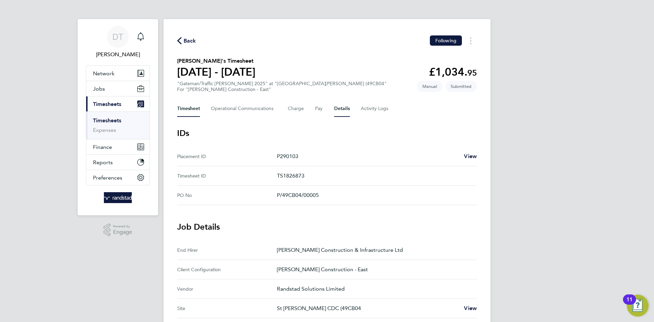
click at [193, 112] on button "Timesheet" at bounding box center [188, 108] width 23 height 16
